Goal: Information Seeking & Learning: Learn about a topic

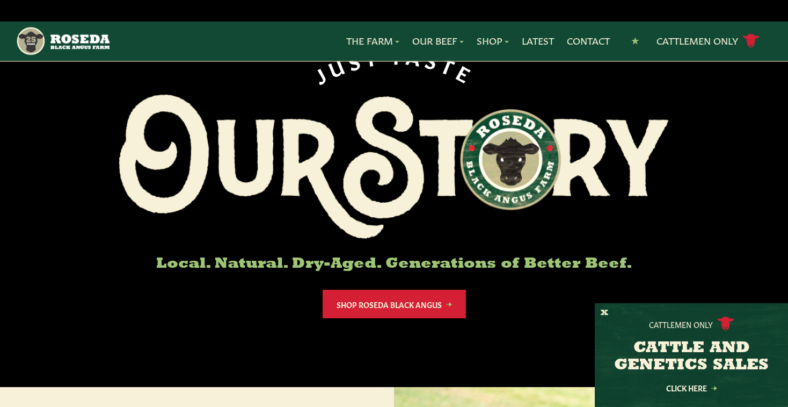
scroll to position [82, 0]
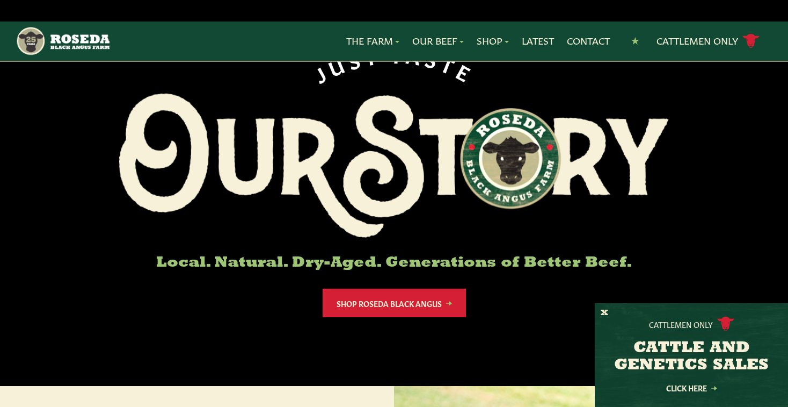
click at [593, 310] on div "J U S T T A S T E Local. Natural. Dry-Aged. Generations of Better Beef. Shop Ro…" at bounding box center [394, 162] width 788 height 446
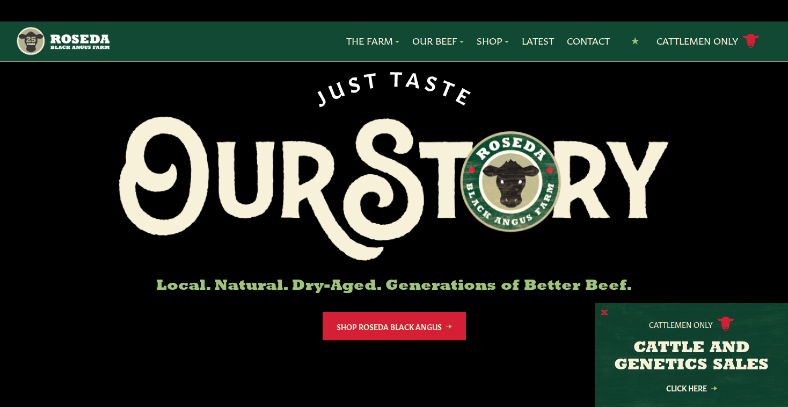
click at [603, 315] on button "X" at bounding box center [605, 312] width 8 height 11
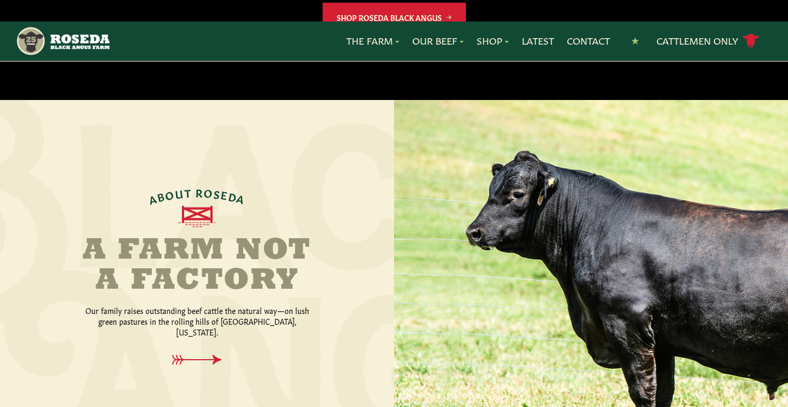
scroll to position [369, 0]
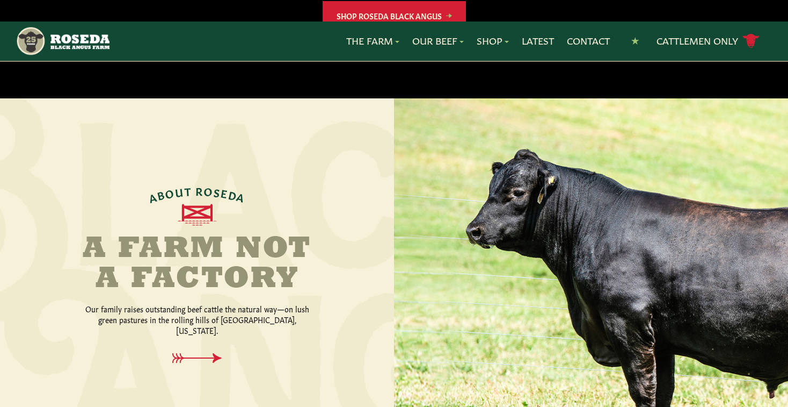
click at [325, 301] on div "A B O U T R O S E D A A Farm Not a Factory Our family raises outstanding beef c…" at bounding box center [197, 274] width 263 height 181
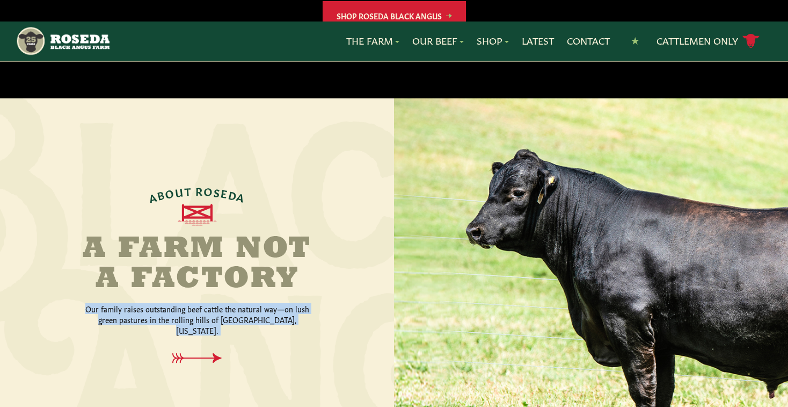
click at [312, 252] on h2 "A Farm Not a Factory" at bounding box center [197, 264] width 263 height 60
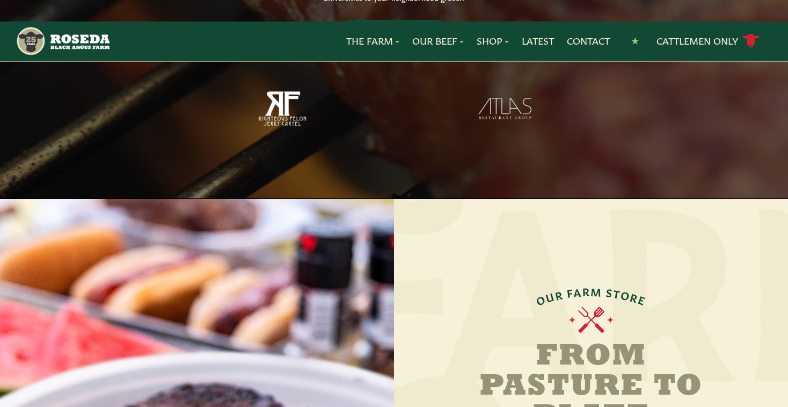
scroll to position [996, 0]
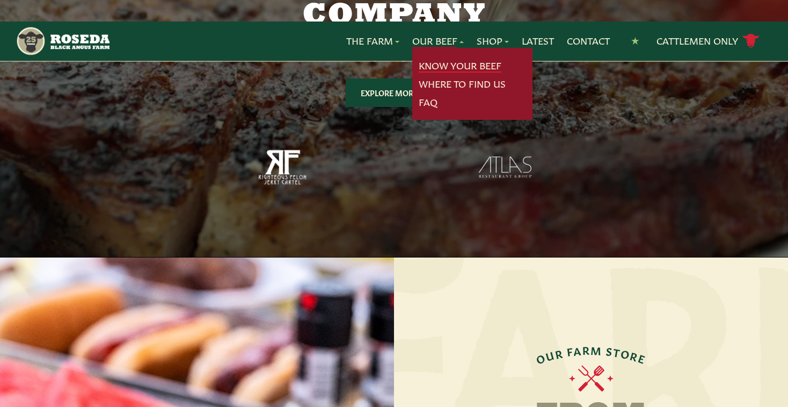
click at [439, 59] on link "Know Your Beef" at bounding box center [460, 66] width 83 height 14
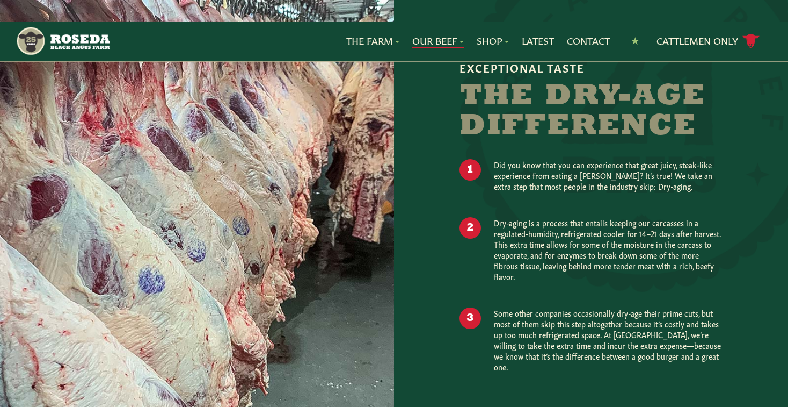
scroll to position [908, 0]
